Goal: Transaction & Acquisition: Purchase product/service

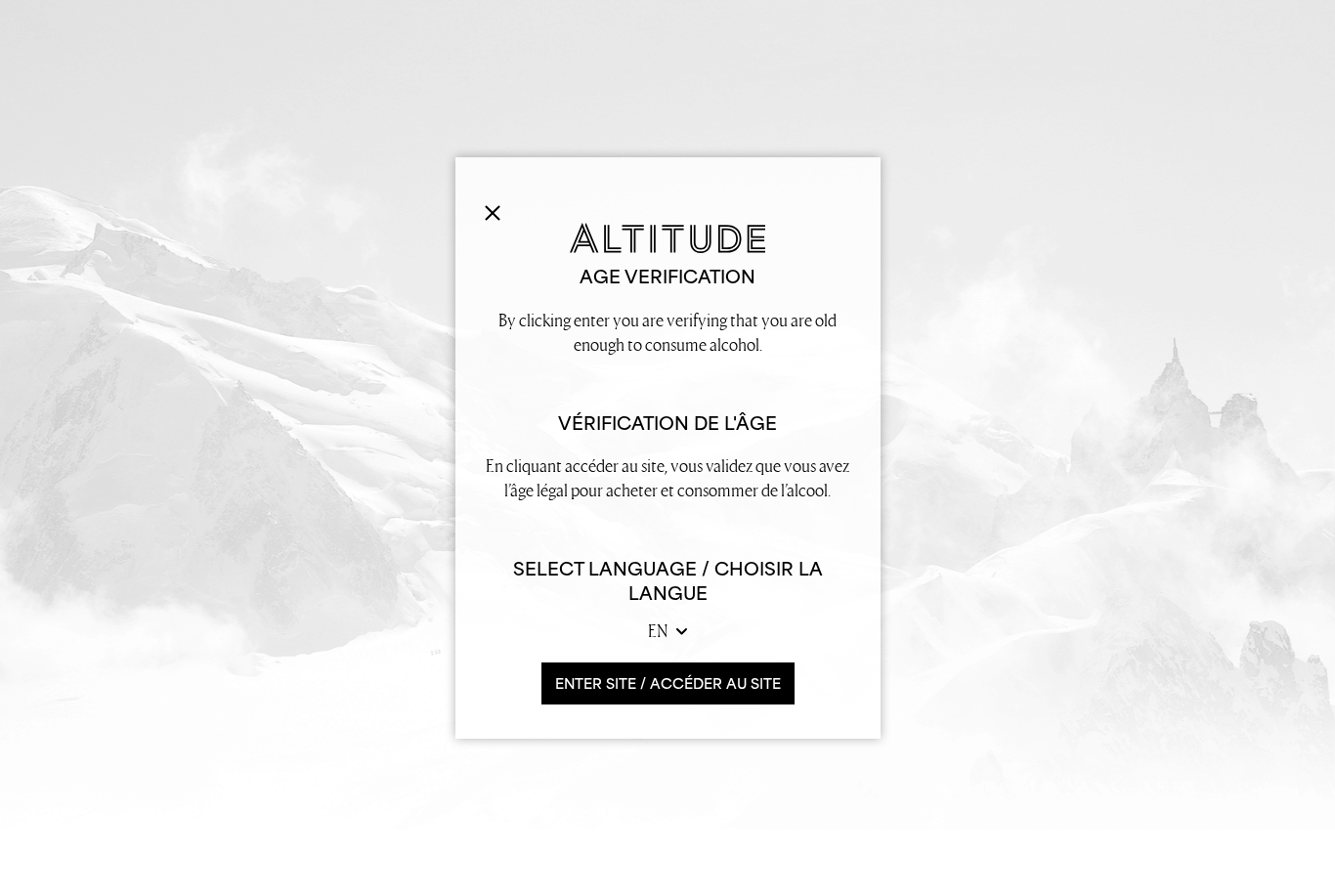
click at [642, 704] on button "ENTER SITE / accéder au site" at bounding box center [668, 683] width 254 height 42
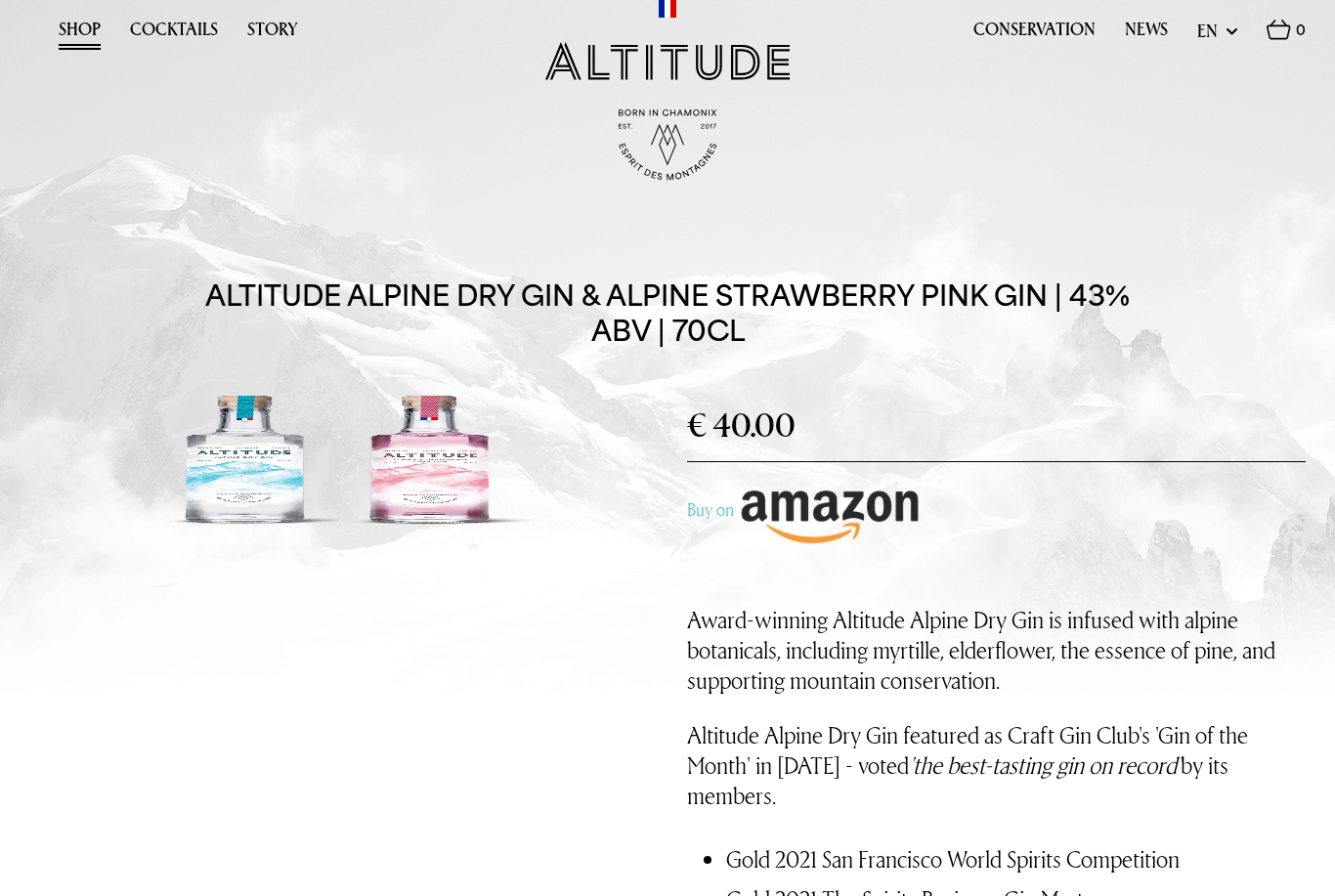
click at [86, 29] on link "Shop" at bounding box center [79, 35] width 42 height 31
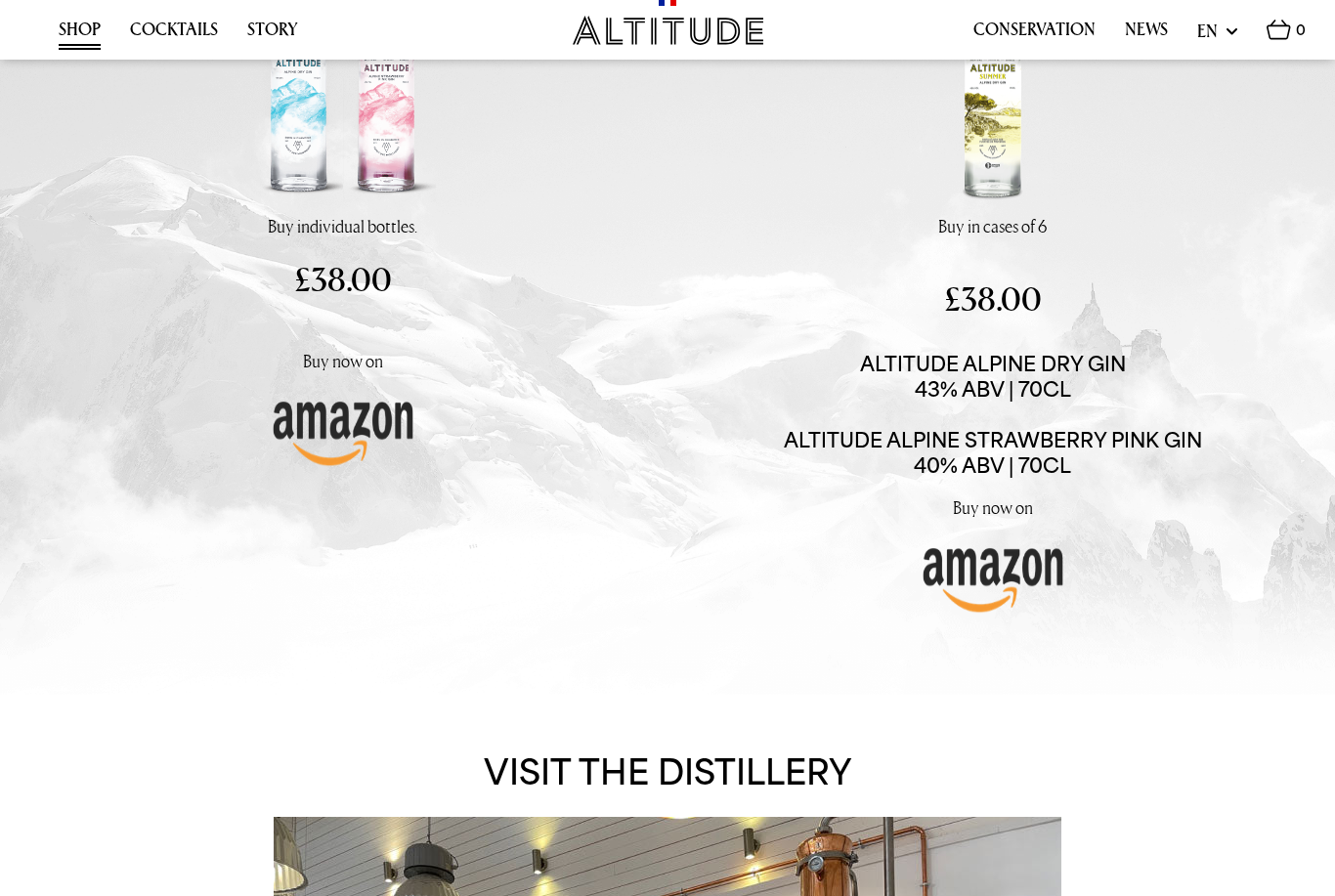
scroll to position [303, 0]
click at [968, 615] on img at bounding box center [992, 575] width 147 height 78
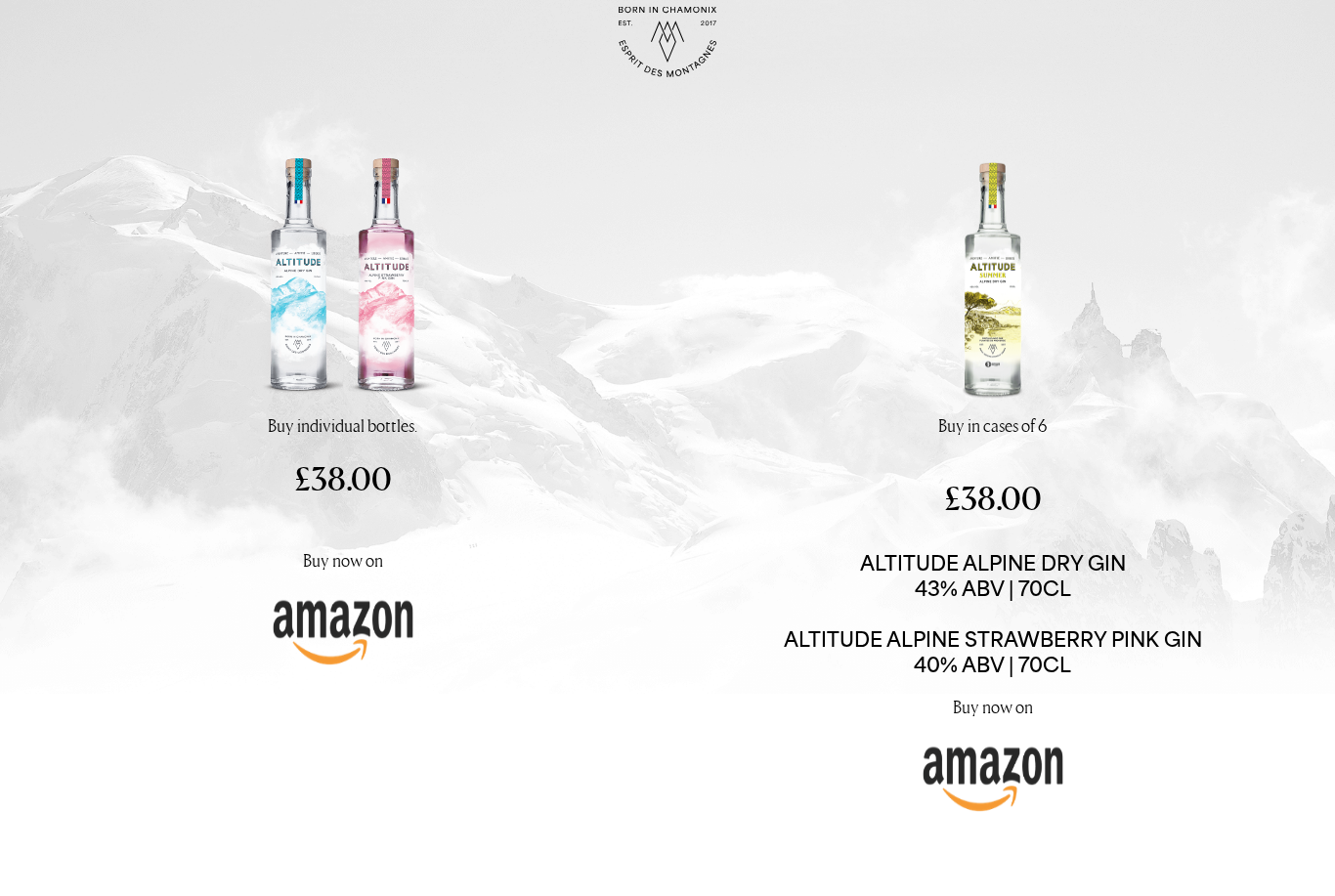
scroll to position [98, 0]
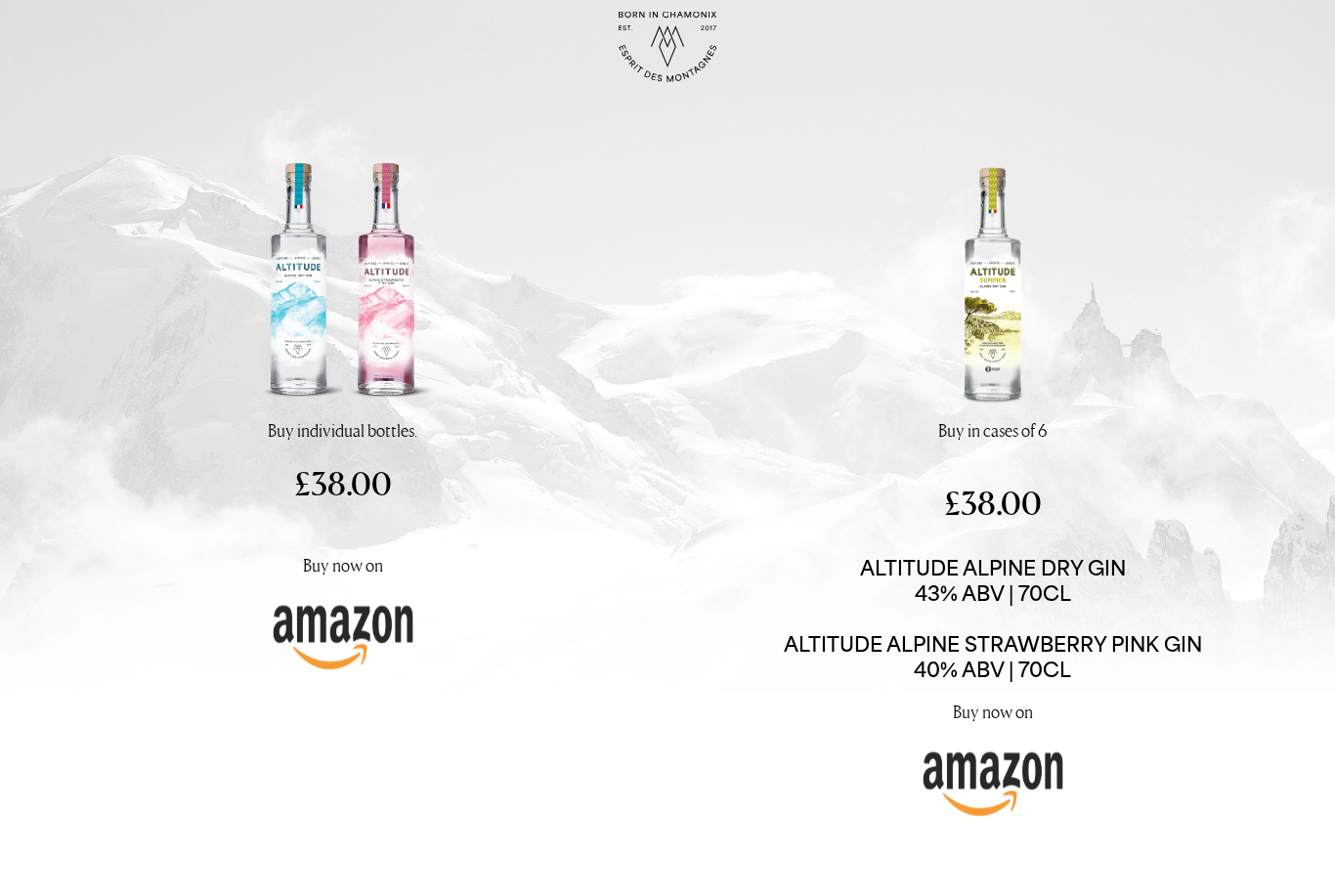
drag, startPoint x: 975, startPoint y: 425, endPoint x: 936, endPoint y: 468, distance: 58.1
click at [936, 418] on div at bounding box center [992, 284] width 293 height 266
drag, startPoint x: 982, startPoint y: 433, endPoint x: 769, endPoint y: 433, distance: 213.0
click at [846, 418] on div at bounding box center [992, 284] width 293 height 266
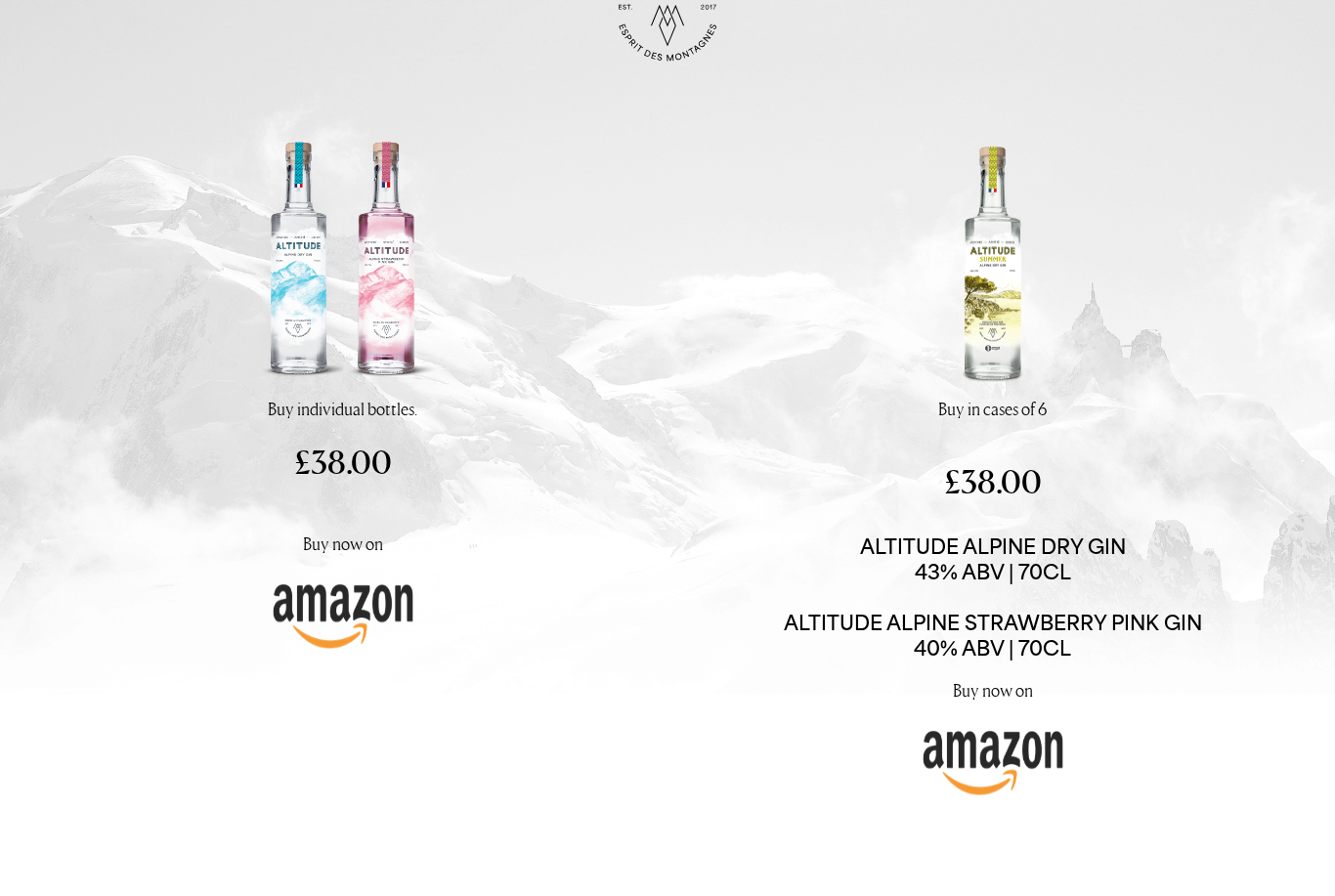
scroll to position [120, 0]
drag, startPoint x: 992, startPoint y: 443, endPoint x: 720, endPoint y: 443, distance: 272.0
click at [719, 443] on div "Buy individual bottles. Buy in cases of 6 £38.00 per bottle Altitude Alpine Dry…" at bounding box center [977, 497] width 650 height 737
drag, startPoint x: 997, startPoint y: 159, endPoint x: 973, endPoint y: 545, distance: 386.7
click at [973, 396] on div at bounding box center [992, 261] width 293 height 266
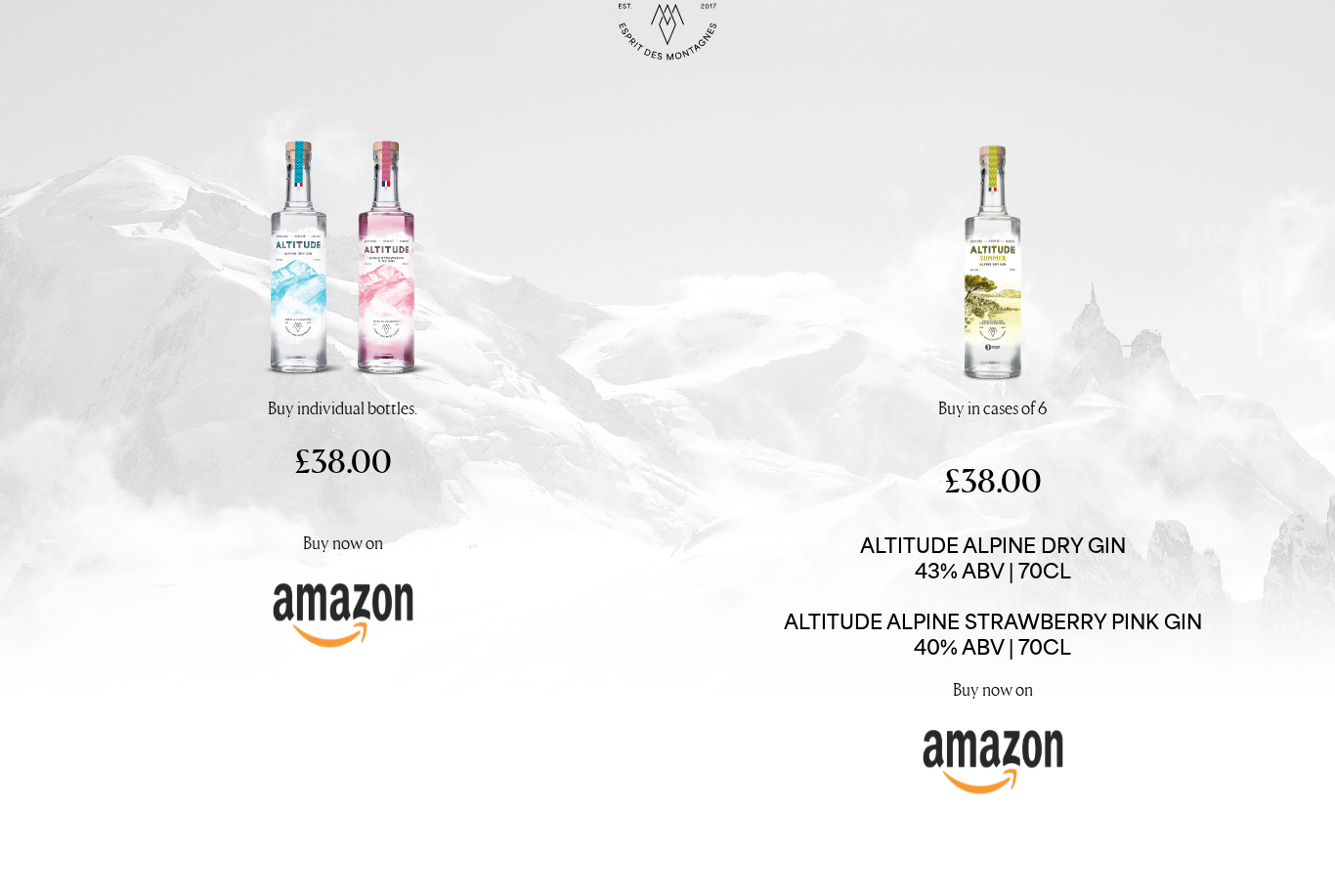
scroll to position [119, 0]
click at [846, 397] on div at bounding box center [992, 262] width 293 height 266
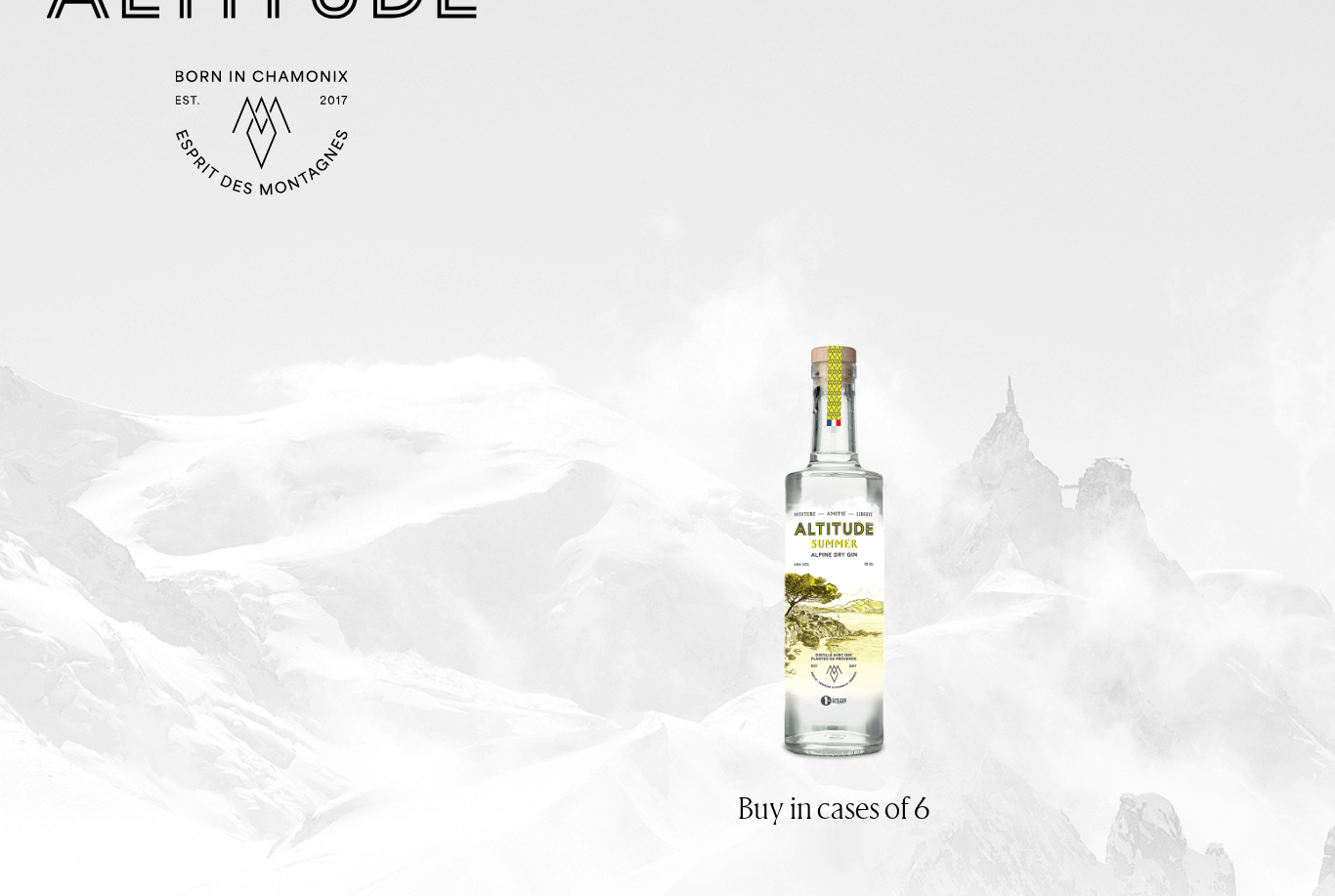
scroll to position [9, 0]
